Goal: Task Accomplishment & Management: Use online tool/utility

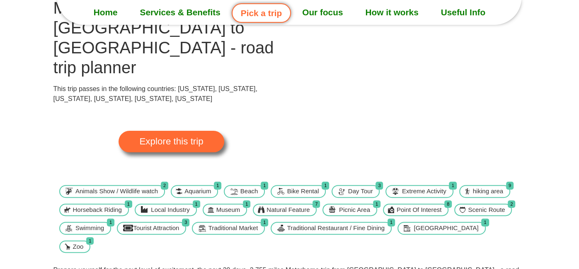
scroll to position [135, 0]
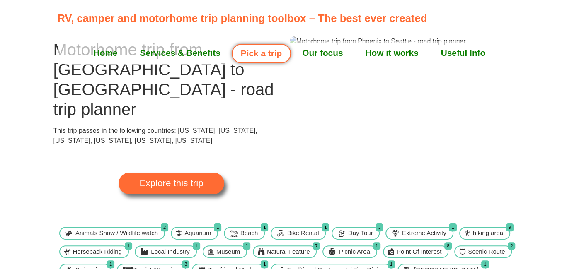
scroll to position [0, 0]
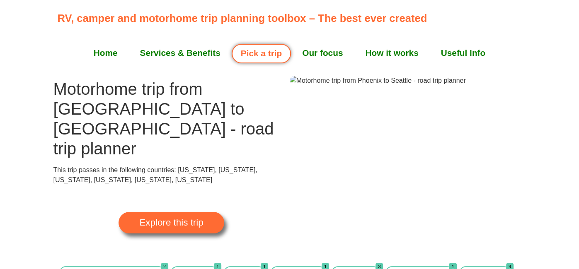
click at [171, 218] on span "Explore this trip" at bounding box center [171, 222] width 64 height 9
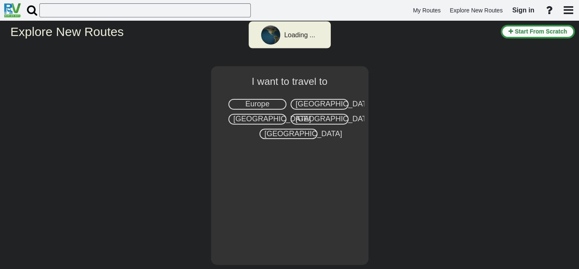
select select "number:2"
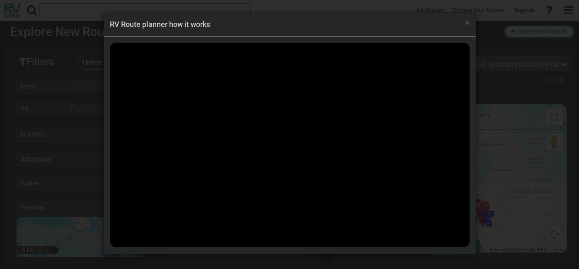
scroll to position [21134, 0]
click at [508, 89] on div "× RV Route planner how it works" at bounding box center [289, 134] width 579 height 269
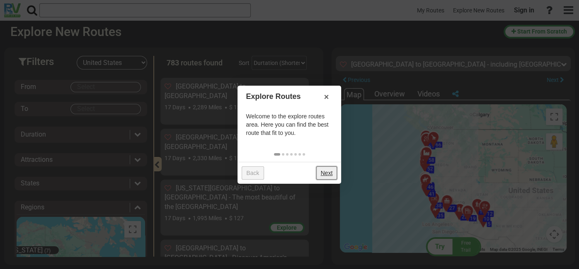
click at [323, 171] on link "Next" at bounding box center [326, 172] width 21 height 13
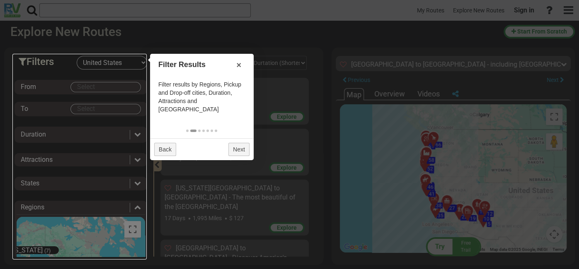
click at [399, 178] on div at bounding box center [289, 134] width 579 height 269
click at [551, 118] on div at bounding box center [289, 134] width 579 height 269
click at [239, 65] on link "×" at bounding box center [238, 65] width 13 height 14
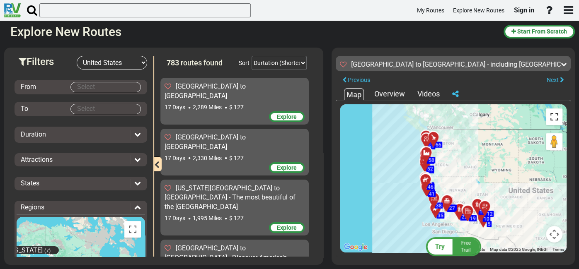
click at [550, 120] on button "Toggle fullscreen view" at bounding box center [553, 116] width 17 height 17
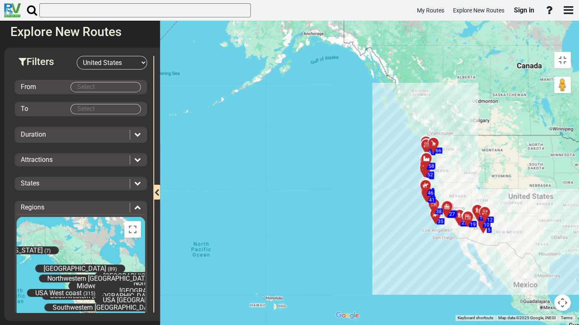
click at [414, 171] on div "To activate drag with keyboard, press Alt + Enter. Once in keyboard drag state,…" at bounding box center [452, 184] width 243 height 273
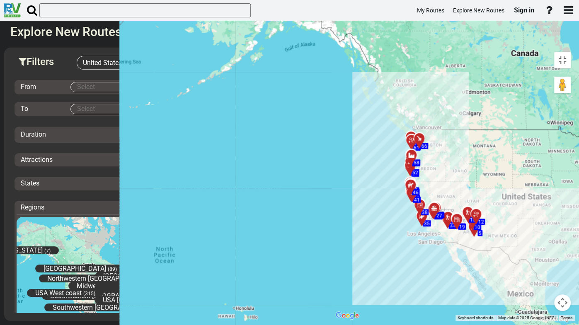
click at [414, 171] on div "To activate drag with keyboard, press Alt + Enter. Once in keyboard drag state,…" at bounding box center [452, 184] width 243 height 273
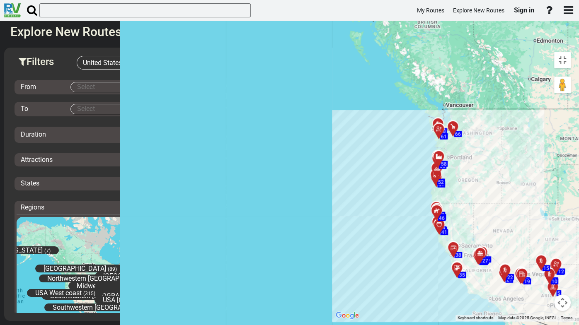
drag, startPoint x: 260, startPoint y: 175, endPoint x: 429, endPoint y: 206, distance: 171.4
click at [429, 206] on div "To activate drag with keyboard, press Alt + Enter. Once in keyboard drag state,…" at bounding box center [452, 184] width 243 height 273
click at [452, 179] on div "To activate drag with keyboard, press Alt + Enter. Once in keyboard drag state,…" at bounding box center [452, 184] width 243 height 273
click at [450, 179] on div "To activate drag with keyboard, press Alt + Enter. Once in keyboard drag state,…" at bounding box center [452, 184] width 243 height 273
drag, startPoint x: 401, startPoint y: 164, endPoint x: 391, endPoint y: 157, distance: 12.1
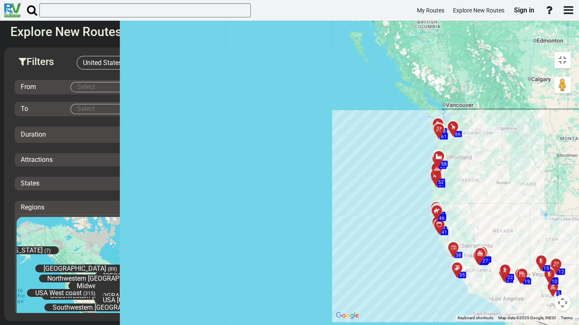
click at [398, 161] on div "To activate drag with keyboard, press Alt + Enter. Once in keyboard drag state,…" at bounding box center [452, 184] width 243 height 273
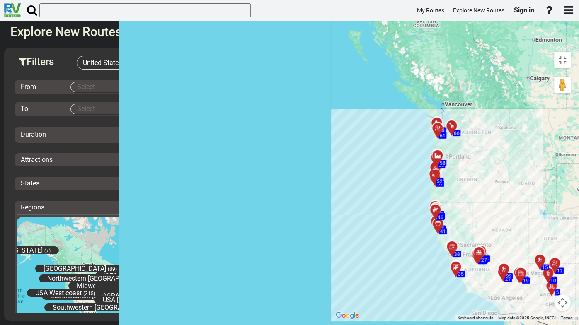
click at [379, 154] on div "To activate drag with keyboard, press Alt + Enter. Once in keyboard drag state,…" at bounding box center [452, 184] width 243 height 273
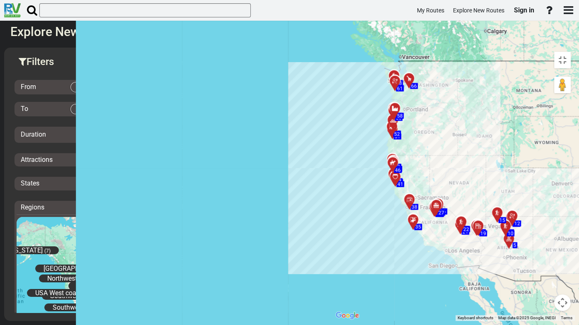
drag, startPoint x: 340, startPoint y: 147, endPoint x: 323, endPoint y: 135, distance: 20.6
click at [331, 124] on div "To activate drag with keyboard, press Alt + Enter. Once in keyboard drag state,…" at bounding box center [452, 184] width 243 height 273
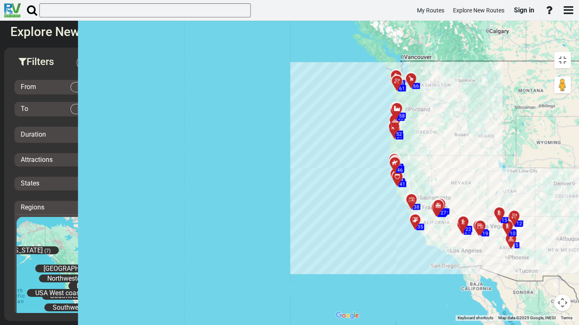
click at [358, 169] on div "To activate drag with keyboard, press Alt + Enter. Once in keyboard drag state,…" at bounding box center [452, 184] width 243 height 273
click at [359, 168] on div "To activate drag with keyboard, press Alt + Enter. Once in keyboard drag state,…" at bounding box center [452, 184] width 243 height 273
drag, startPoint x: 359, startPoint y: 168, endPoint x: 405, endPoint y: 153, distance: 48.3
click at [360, 167] on div "To activate drag with keyboard, press Alt + Enter. Once in keyboard drag state,…" at bounding box center [452, 184] width 243 height 273
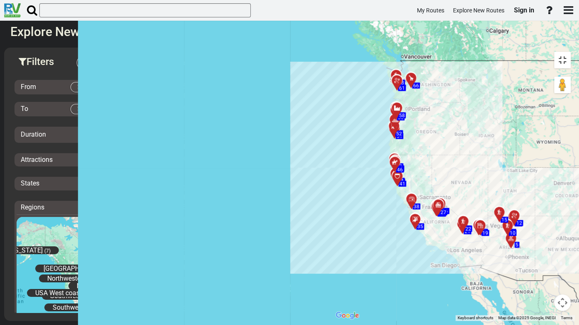
click at [567, 52] on button "Toggle fullscreen view" at bounding box center [562, 60] width 17 height 17
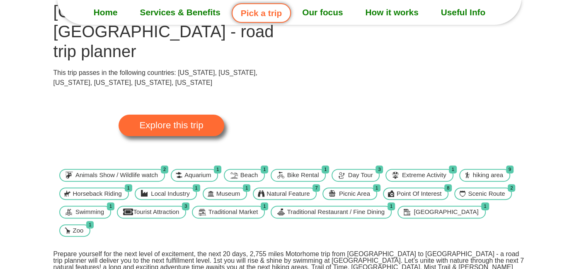
scroll to position [96, 0]
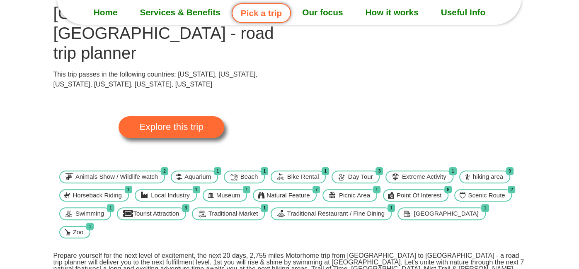
click at [166, 123] on span "Explore this trip" at bounding box center [171, 127] width 64 height 9
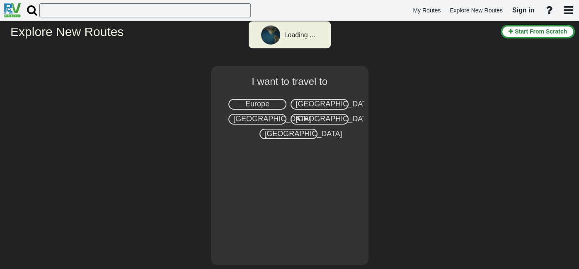
select select "number:2"
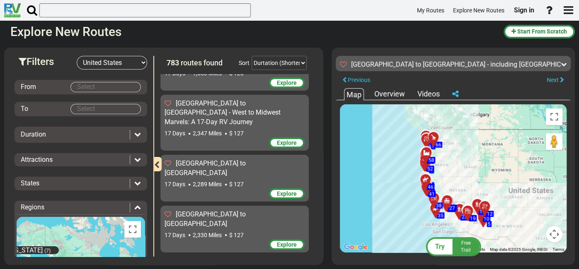
scroll to position [21058, 0]
click at [440, 247] on span "Try" at bounding box center [440, 247] width 10 height 8
